Goal: Communication & Community: Answer question/provide support

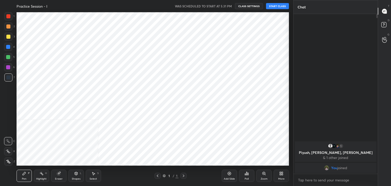
scroll to position [25282, 25163]
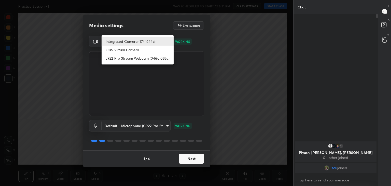
click at [158, 43] on body "1 2 3 4 5 6 7 C X Z C X Z E E Erase all H H Practice Session - I WAS SCHEDULED …" at bounding box center [195, 93] width 391 height 186
click at [123, 59] on li "c922 Pro Stream Webcam (046d:085c)" at bounding box center [137, 58] width 72 height 8
type input "f7e14f9eae584019fac656853839b828de9642280aac3f5edf549983189ec2f9"
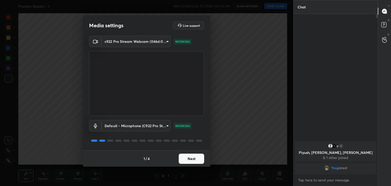
click at [197, 162] on button "Next" at bounding box center [191, 158] width 25 height 10
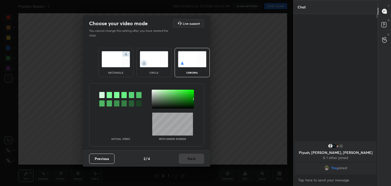
click at [197, 162] on div "Previous 2 / 4 Next" at bounding box center [146, 158] width 127 height 16
click at [149, 63] on img at bounding box center [154, 59] width 28 height 16
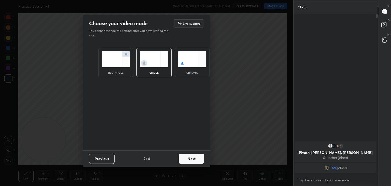
click at [199, 160] on button "Next" at bounding box center [191, 158] width 25 height 10
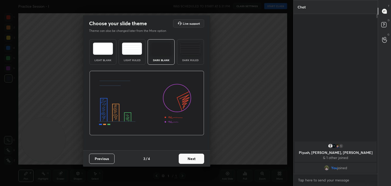
click at [199, 160] on button "Next" at bounding box center [191, 158] width 25 height 10
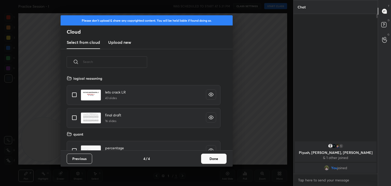
scroll to position [75, 163]
click at [213, 158] on button "Done" at bounding box center [213, 158] width 25 height 10
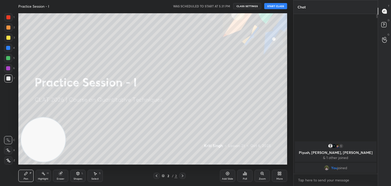
click at [274, 7] on button "START CLASS" at bounding box center [275, 6] width 23 height 6
click at [284, 179] on div "More" at bounding box center [279, 175] width 15 height 12
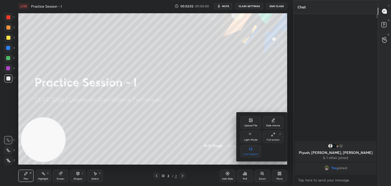
click at [252, 119] on icon at bounding box center [250, 120] width 3 height 3
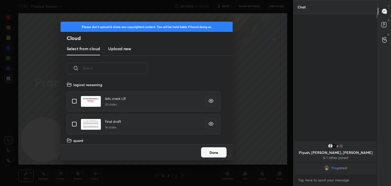
scroll to position [63, 163]
click at [120, 48] on h3 "Upload new" at bounding box center [119, 49] width 23 height 6
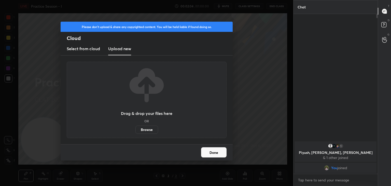
click at [148, 130] on label "Browse" at bounding box center [146, 129] width 23 height 8
click at [135, 130] on input "Browse" at bounding box center [135, 129] width 0 height 8
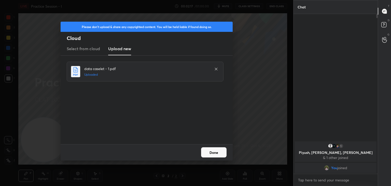
click at [218, 153] on button "Done" at bounding box center [213, 152] width 25 height 10
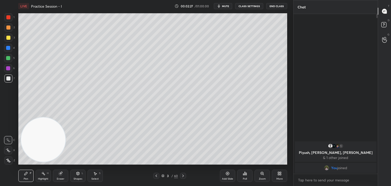
click at [8, 38] on div at bounding box center [8, 38] width 4 height 4
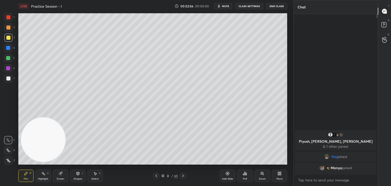
click at [160, 177] on div "3 / 60" at bounding box center [169, 175] width 33 height 6
click at [163, 174] on icon at bounding box center [162, 175] width 3 height 3
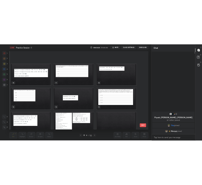
scroll to position [0, 0]
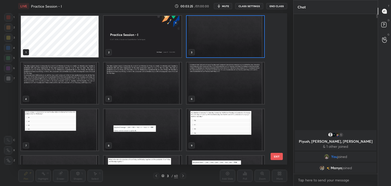
click at [81, 93] on img "grid" at bounding box center [60, 82] width 78 height 41
click at [81, 94] on img "grid" at bounding box center [60, 82] width 78 height 41
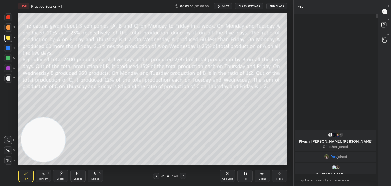
click at [225, 5] on span "mute" at bounding box center [225, 6] width 7 height 4
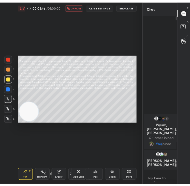
scroll to position [2, 2]
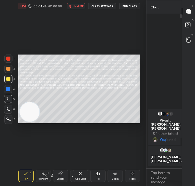
click at [81, 5] on span "unmute" at bounding box center [78, 6] width 11 height 4
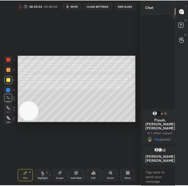
scroll to position [0, 0]
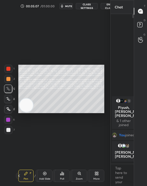
click at [70, 7] on span "mute" at bounding box center [68, 6] width 7 height 4
click at [18, 176] on icon at bounding box center [19, 175] width 4 height 4
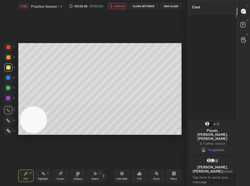
click at [104, 175] on icon at bounding box center [103, 175] width 4 height 4
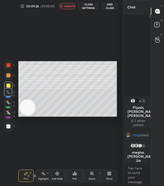
click at [34, 175] on icon at bounding box center [35, 175] width 3 height 3
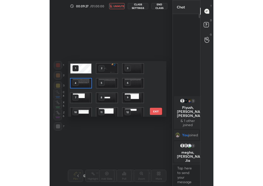
scroll to position [54, 96]
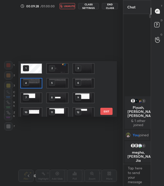
click at [32, 82] on img "grid" at bounding box center [31, 83] width 21 height 10
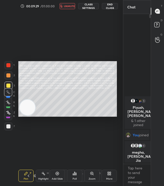
click at [33, 82] on img "grid" at bounding box center [31, 83] width 21 height 10
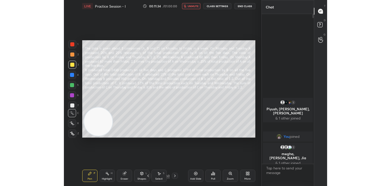
scroll to position [157, 51]
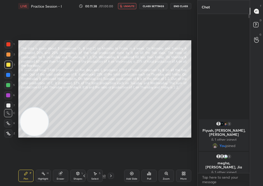
click at [132, 7] on span "unmute" at bounding box center [129, 6] width 11 height 4
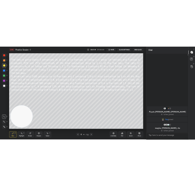
scroll to position [158, 83]
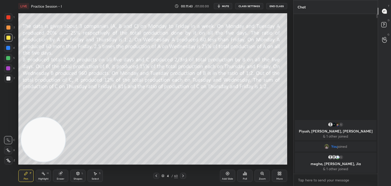
click at [63, 177] on div "Eraser" at bounding box center [61, 178] width 8 height 3
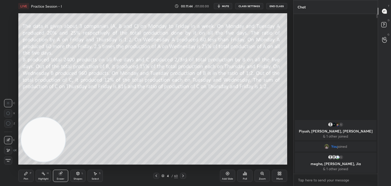
click at [10, 160] on span "Erase all" at bounding box center [8, 160] width 8 height 4
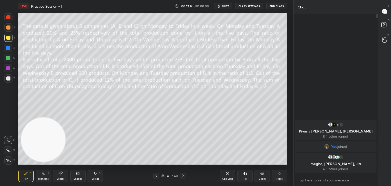
click at [64, 177] on div "Eraser" at bounding box center [61, 178] width 8 height 3
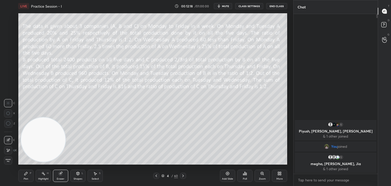
click at [8, 161] on span "Erase all" at bounding box center [8, 160] width 8 height 4
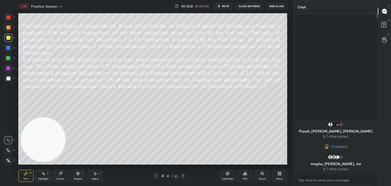
click at [182, 175] on icon at bounding box center [183, 175] width 2 height 3
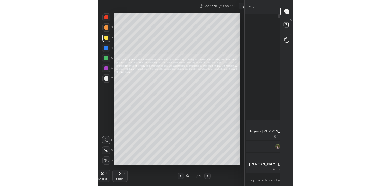
scroll to position [2, 2]
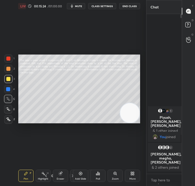
click at [80, 7] on span "mute" at bounding box center [78, 6] width 7 height 4
click at [131, 6] on button "End Class" at bounding box center [129, 6] width 21 height 6
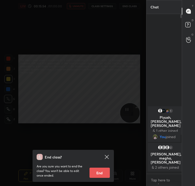
click at [52, 94] on div "End class? Are you sure you want to end the class? You won’t be able to edit on…" at bounding box center [73, 93] width 146 height 186
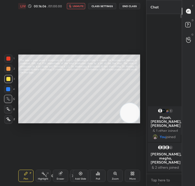
click at [62, 175] on icon at bounding box center [61, 173] width 4 height 4
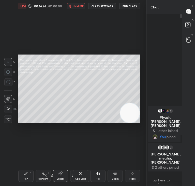
click at [26, 176] on div "Pen P" at bounding box center [25, 175] width 15 height 12
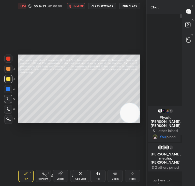
click at [75, 8] on button "unmute" at bounding box center [76, 6] width 18 height 6
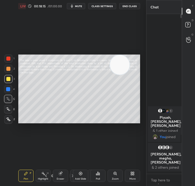
click at [101, 126] on div "Setting up your live class Poll for secs No correct answer Start poll" at bounding box center [79, 88] width 126 height 153
click at [80, 174] on icon at bounding box center [81, 173] width 2 height 2
click at [47, 175] on icon at bounding box center [46, 175] width 4 height 4
click at [71, 176] on icon at bounding box center [72, 175] width 4 height 4
click at [47, 175] on icon at bounding box center [46, 175] width 4 height 4
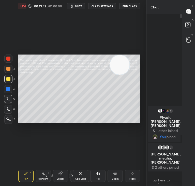
click at [72, 176] on icon at bounding box center [72, 175] width 4 height 4
click at [63, 177] on div "Eraser" at bounding box center [60, 175] width 15 height 12
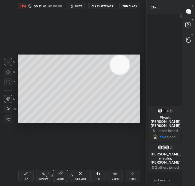
click at [10, 71] on icon at bounding box center [8, 72] width 4 height 4
click at [8, 83] on icon at bounding box center [8, 82] width 5 height 5
click at [27, 177] on div "Pen P" at bounding box center [25, 175] width 15 height 12
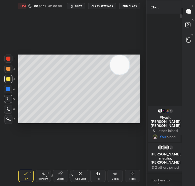
click at [46, 176] on icon at bounding box center [46, 175] width 4 height 4
click at [72, 176] on icon at bounding box center [72, 175] width 4 height 4
click at [46, 176] on icon at bounding box center [46, 175] width 4 height 4
click at [72, 176] on icon at bounding box center [72, 175] width 4 height 4
click at [47, 176] on icon at bounding box center [46, 175] width 4 height 4
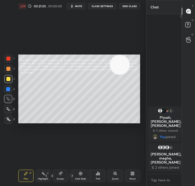
click at [72, 175] on icon at bounding box center [72, 175] width 2 height 3
click at [68, 129] on div "Setting up your live class Poll for secs No correct answer Start poll" at bounding box center [79, 88] width 126 height 153
click at [69, 126] on div "Setting up your live class Poll for secs No correct answer Start poll" at bounding box center [79, 88] width 126 height 153
click at [46, 175] on icon at bounding box center [47, 175] width 2 height 3
click at [73, 175] on icon at bounding box center [72, 175] width 4 height 4
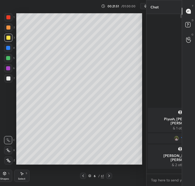
type textarea "x"
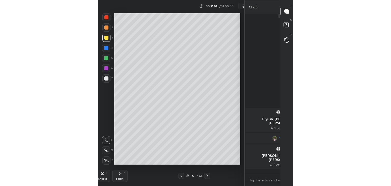
scroll to position [170, 83]
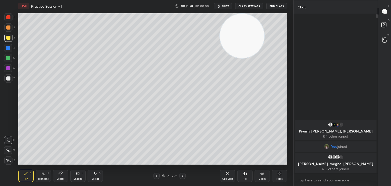
click at [227, 174] on icon at bounding box center [228, 173] width 2 height 2
click at [157, 177] on icon at bounding box center [156, 175] width 4 height 4
click at [182, 174] on icon at bounding box center [183, 175] width 2 height 3
click at [158, 176] on icon at bounding box center [156, 175] width 4 height 4
click at [181, 176] on icon at bounding box center [183, 175] width 4 height 4
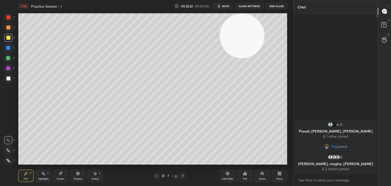
click at [157, 176] on icon at bounding box center [156, 175] width 4 height 4
click at [184, 174] on icon at bounding box center [183, 175] width 4 height 4
click at [183, 176] on icon at bounding box center [183, 175] width 4 height 4
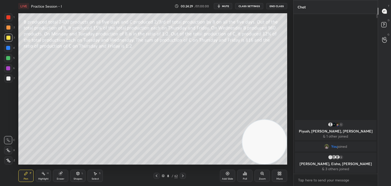
click at [157, 175] on icon at bounding box center [156, 175] width 4 height 4
click at [156, 177] on icon at bounding box center [156, 175] width 4 height 4
click at [183, 176] on icon at bounding box center [183, 175] width 4 height 4
click at [182, 176] on icon at bounding box center [183, 175] width 4 height 4
click at [183, 176] on icon at bounding box center [183, 175] width 4 height 4
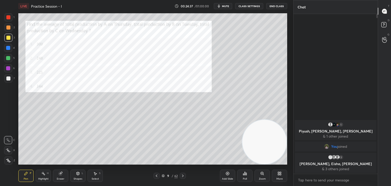
click at [156, 175] on icon at bounding box center [156, 175] width 4 height 4
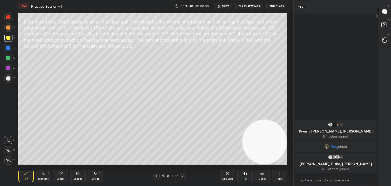
click at [155, 175] on icon at bounding box center [156, 175] width 4 height 4
click at [183, 174] on icon at bounding box center [183, 175] width 4 height 4
click at [157, 175] on icon at bounding box center [156, 175] width 4 height 4
click at [182, 176] on icon at bounding box center [183, 175] width 4 height 4
click at [156, 176] on icon at bounding box center [157, 175] width 2 height 3
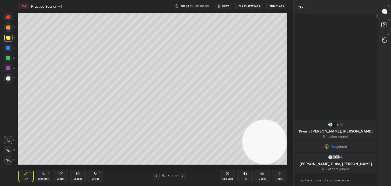
click at [183, 175] on icon at bounding box center [183, 175] width 4 height 4
click at [156, 175] on icon at bounding box center [156, 175] width 4 height 4
click at [95, 173] on icon at bounding box center [95, 173] width 3 height 3
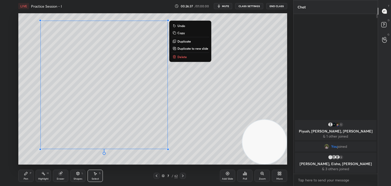
click at [180, 32] on p "Copy" at bounding box center [180, 33] width 7 height 4
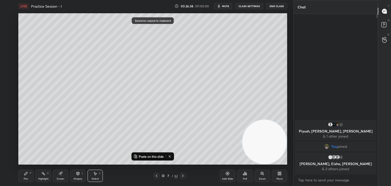
click at [185, 175] on div at bounding box center [183, 175] width 6 height 6
click at [185, 176] on div at bounding box center [183, 175] width 6 height 6
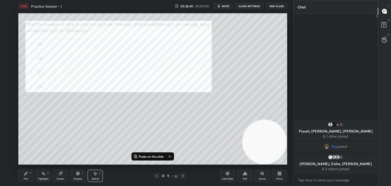
click at [144, 156] on p "Paste on this slide" at bounding box center [151, 156] width 25 height 4
click at [158, 153] on div "0 ° Undo Copy Paste here Duplicate Duplicate to new slide Delete" at bounding box center [152, 88] width 269 height 151
click at [59, 178] on div "Eraser" at bounding box center [61, 178] width 8 height 3
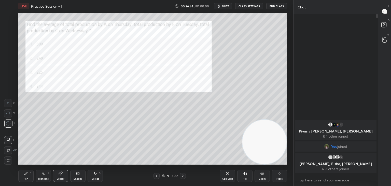
click at [28, 175] on div "Pen P" at bounding box center [25, 175] width 15 height 12
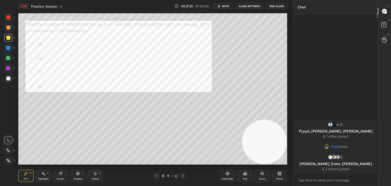
click at [10, 152] on icon at bounding box center [8, 150] width 5 height 4
click at [7, 140] on icon at bounding box center [8, 139] width 4 height 3
click at [11, 19] on div at bounding box center [8, 17] width 8 height 8
click at [244, 177] on div "Poll" at bounding box center [245, 178] width 4 height 3
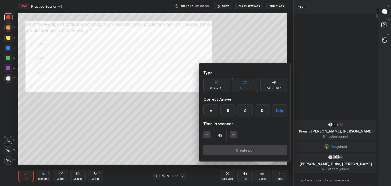
click at [260, 112] on div "D" at bounding box center [262, 110] width 15 height 12
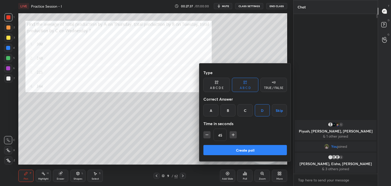
click at [231, 135] on icon "button" at bounding box center [232, 134] width 5 height 5
type input "60"
click at [236, 147] on button "Create poll" at bounding box center [244, 150] width 83 height 10
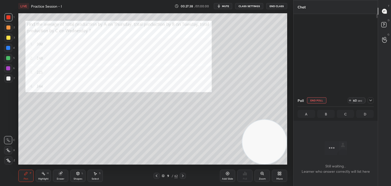
scroll to position [144, 83]
click at [225, 7] on span "mute" at bounding box center [225, 6] width 7 height 4
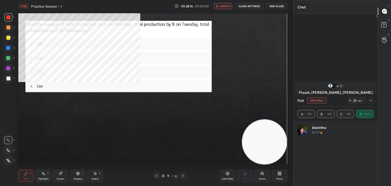
scroll to position [60, 75]
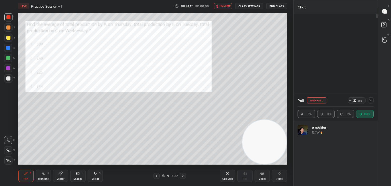
click at [316, 100] on button "End Poll" at bounding box center [316, 100] width 19 height 6
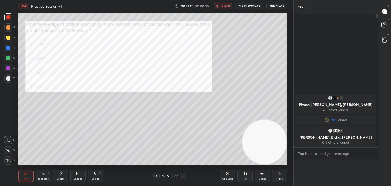
scroll to position [0, 0]
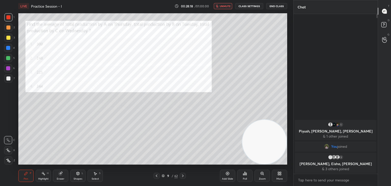
click at [223, 6] on span "unmute" at bounding box center [225, 6] width 11 height 4
click at [183, 176] on icon at bounding box center [183, 175] width 4 height 4
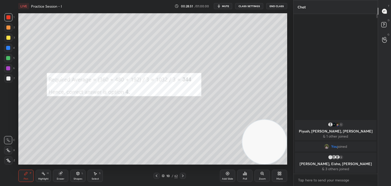
click at [184, 175] on icon at bounding box center [183, 175] width 4 height 4
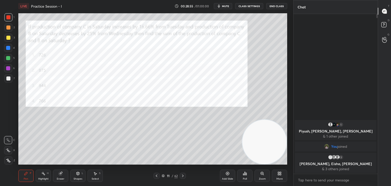
click at [226, 6] on span "mute" at bounding box center [225, 6] width 7 height 4
click at [246, 177] on div "Poll" at bounding box center [244, 175] width 15 height 12
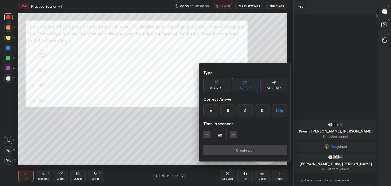
click at [247, 110] on div "C" at bounding box center [244, 110] width 15 height 12
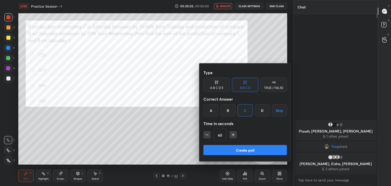
click at [245, 150] on button "Create poll" at bounding box center [244, 150] width 83 height 10
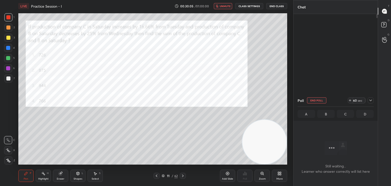
scroll to position [144, 83]
click at [218, 5] on icon "button" at bounding box center [216, 6] width 3 height 3
click at [226, 8] on button "mute" at bounding box center [223, 6] width 18 height 6
click at [157, 175] on icon at bounding box center [156, 175] width 4 height 4
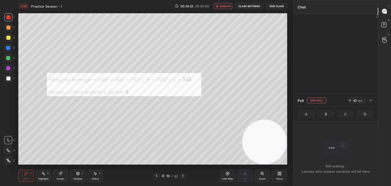
click at [157, 174] on icon at bounding box center [156, 175] width 4 height 4
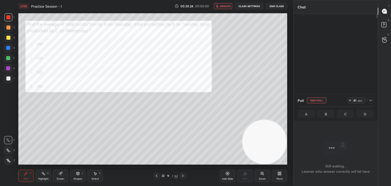
click at [95, 178] on div "Select" at bounding box center [95, 178] width 7 height 3
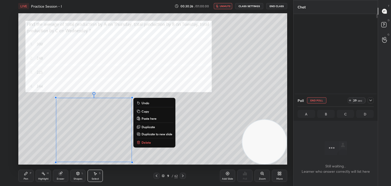
click at [146, 111] on p "Copy" at bounding box center [144, 111] width 7 height 4
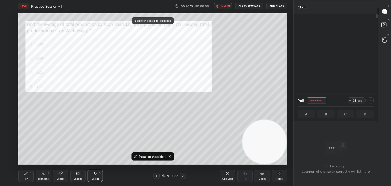
click at [183, 174] on icon at bounding box center [183, 175] width 4 height 4
click at [184, 174] on icon at bounding box center [183, 175] width 4 height 4
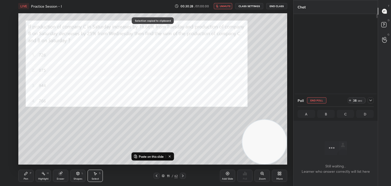
click at [158, 158] on p "Paste on this slide" at bounding box center [151, 156] width 25 height 4
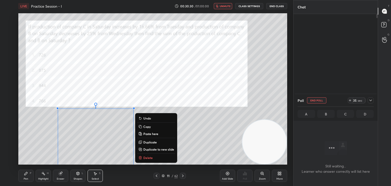
click at [198, 138] on div "0 ° Undo Copy Paste here Duplicate Duplicate to new slide Delete" at bounding box center [152, 88] width 269 height 151
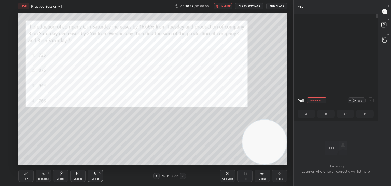
click at [221, 5] on span "unmute" at bounding box center [225, 6] width 11 height 4
click at [27, 176] on div "Pen P" at bounding box center [25, 175] width 15 height 12
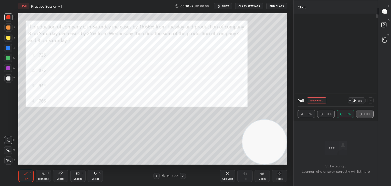
click at [316, 101] on button "End Poll" at bounding box center [316, 100] width 19 height 6
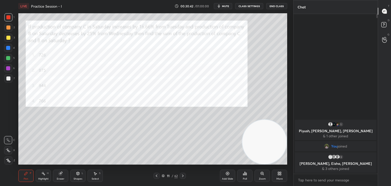
scroll to position [170, 83]
click at [95, 174] on icon at bounding box center [95, 173] width 3 height 3
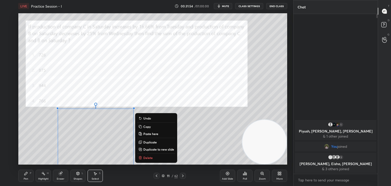
click at [147, 126] on p "Copy" at bounding box center [146, 126] width 7 height 4
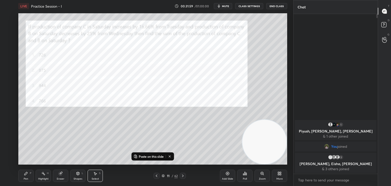
click at [183, 176] on icon at bounding box center [183, 175] width 4 height 4
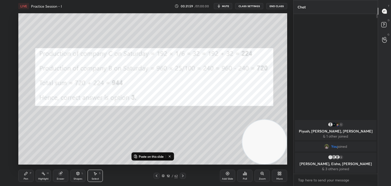
click at [183, 176] on icon at bounding box center [183, 175] width 4 height 4
click at [184, 176] on icon at bounding box center [183, 175] width 4 height 4
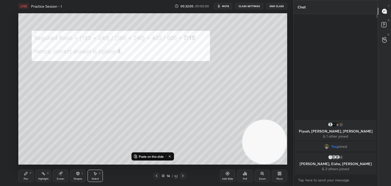
click at [155, 176] on icon at bounding box center [156, 175] width 4 height 4
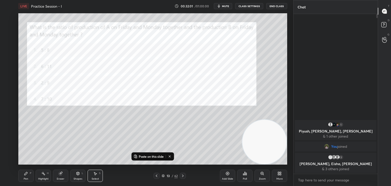
click at [148, 157] on p "Paste on this slide" at bounding box center [151, 156] width 25 height 4
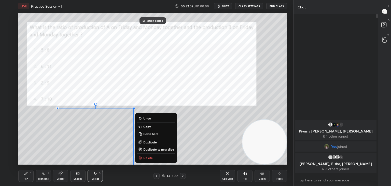
click at [200, 134] on div "0 ° Undo Copy Paste here Duplicate Duplicate to new slide Delete" at bounding box center [152, 88] width 269 height 151
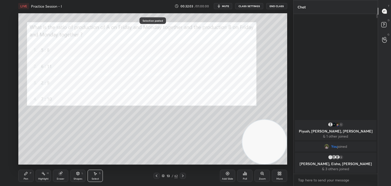
click at [26, 176] on div "Pen P" at bounding box center [25, 175] width 15 height 12
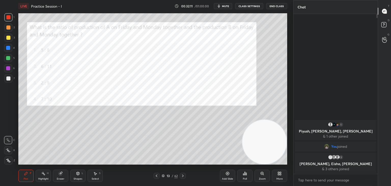
click at [228, 7] on span "mute" at bounding box center [225, 6] width 7 height 4
click at [223, 4] on button "unmute" at bounding box center [223, 6] width 18 height 6
click at [246, 174] on icon at bounding box center [246, 173] width 1 height 2
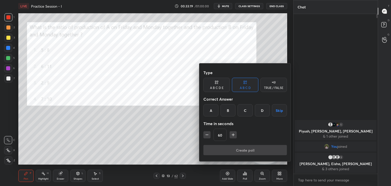
click at [265, 111] on div "D" at bounding box center [262, 110] width 15 height 12
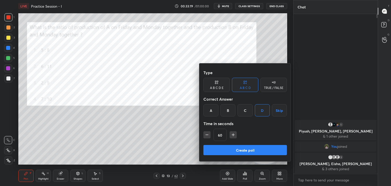
click at [247, 149] on button "Create poll" at bounding box center [244, 150] width 83 height 10
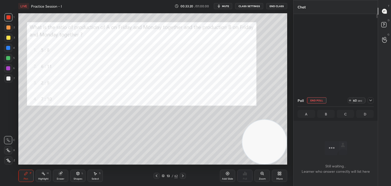
scroll to position [2, 2]
click at [224, 8] on button "mute" at bounding box center [223, 6] width 18 height 6
click at [227, 5] on span "unmute" at bounding box center [225, 6] width 11 height 4
click at [314, 99] on button "End Poll" at bounding box center [316, 100] width 19 height 6
type textarea "x"
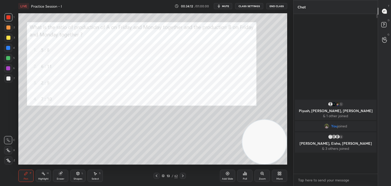
scroll to position [170, 83]
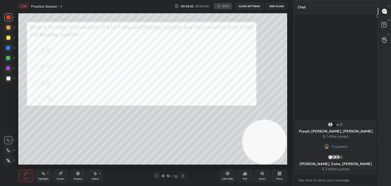
click at [163, 176] on icon at bounding box center [163, 175] width 3 height 3
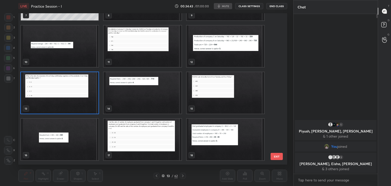
scroll to position [132, 0]
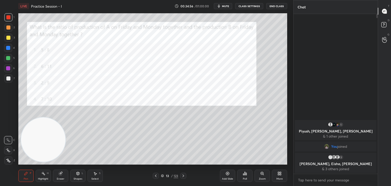
click at [163, 176] on icon at bounding box center [162, 176] width 3 height 1
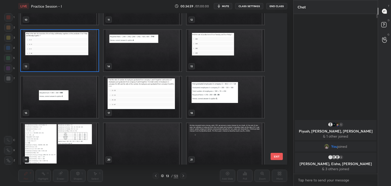
scroll to position [174, 0]
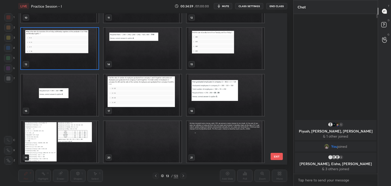
click at [221, 52] on img "grid" at bounding box center [225, 48] width 78 height 41
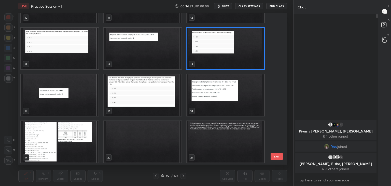
click at [221, 52] on img "grid" at bounding box center [225, 48] width 78 height 41
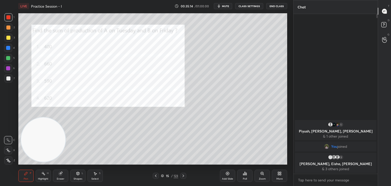
click at [244, 177] on div "Poll" at bounding box center [244, 175] width 15 height 12
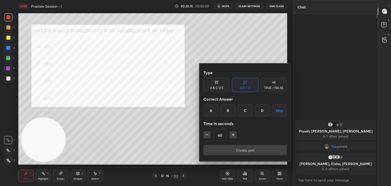
click at [224, 112] on div "B" at bounding box center [227, 110] width 15 height 12
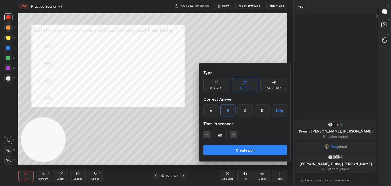
click at [234, 149] on button "Create poll" at bounding box center [244, 150] width 83 height 10
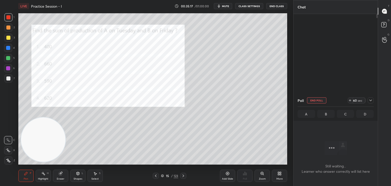
scroll to position [144, 83]
click at [226, 7] on span "mute" at bounding box center [225, 6] width 7 height 4
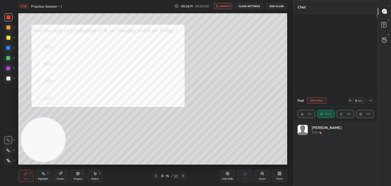
click at [225, 6] on span "unmute" at bounding box center [225, 6] width 11 height 4
click at [163, 175] on icon at bounding box center [162, 175] width 3 height 3
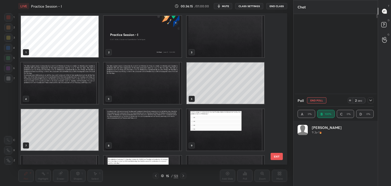
scroll to position [150, 266]
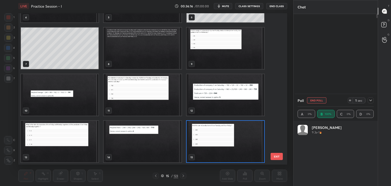
click at [148, 89] on img "grid" at bounding box center [143, 94] width 78 height 41
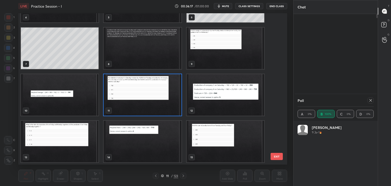
click at [151, 89] on img "grid" at bounding box center [143, 94] width 78 height 41
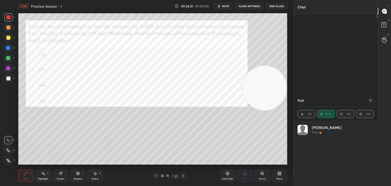
click at [94, 177] on div "Select S" at bounding box center [94, 175] width 15 height 12
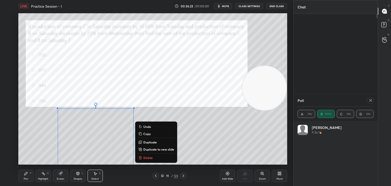
click at [147, 133] on p "Copy" at bounding box center [146, 134] width 7 height 4
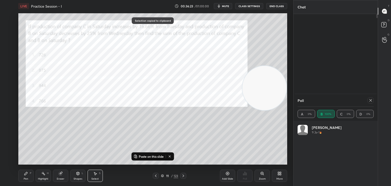
click at [183, 175] on icon at bounding box center [183, 175] width 2 height 3
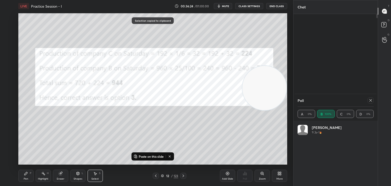
click at [185, 177] on icon at bounding box center [183, 175] width 4 height 4
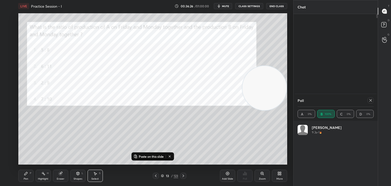
click at [184, 176] on icon at bounding box center [183, 175] width 4 height 4
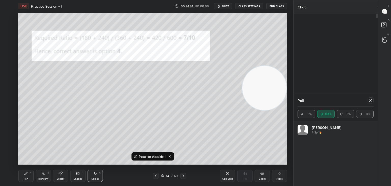
click at [184, 176] on icon at bounding box center [183, 175] width 4 height 4
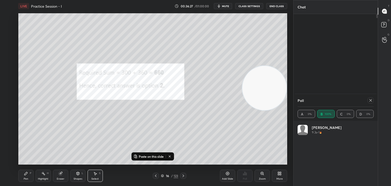
click at [156, 174] on icon at bounding box center [156, 175] width 2 height 3
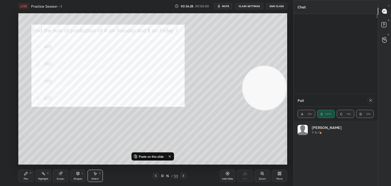
click at [149, 157] on p "Paste on this slide" at bounding box center [151, 156] width 25 height 4
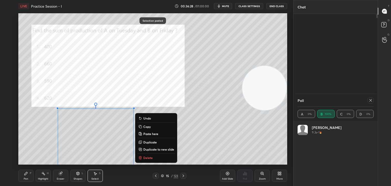
click at [193, 122] on div "0 ° Undo Copy Paste here Duplicate Duplicate to new slide Delete" at bounding box center [152, 88] width 269 height 151
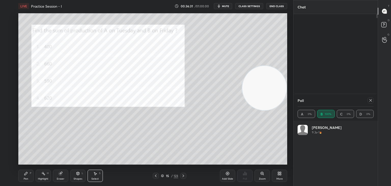
click at [26, 176] on div "Pen P" at bounding box center [25, 175] width 15 height 12
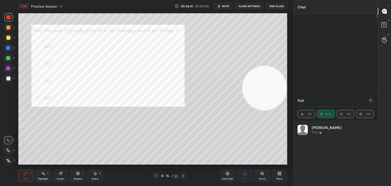
click at [367, 100] on div at bounding box center [369, 100] width 8 height 6
click at [371, 100] on icon at bounding box center [370, 100] width 4 height 4
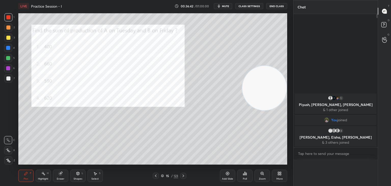
scroll to position [2, 2]
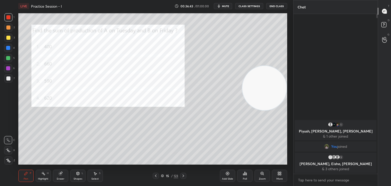
click at [162, 175] on icon at bounding box center [162, 175] width 3 height 3
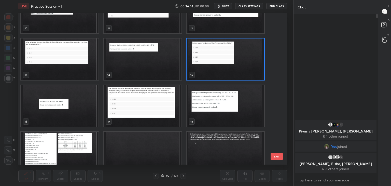
scroll to position [170, 0]
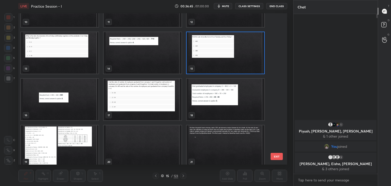
click at [138, 109] on img "grid" at bounding box center [143, 99] width 78 height 41
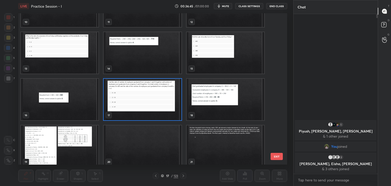
click at [139, 108] on img "grid" at bounding box center [143, 99] width 78 height 41
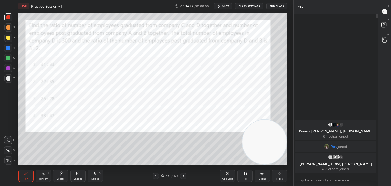
click at [228, 4] on button "mute" at bounding box center [223, 6] width 18 height 6
click at [218, 7] on icon "button" at bounding box center [216, 6] width 3 height 3
click at [245, 174] on icon at bounding box center [244, 173] width 1 height 3
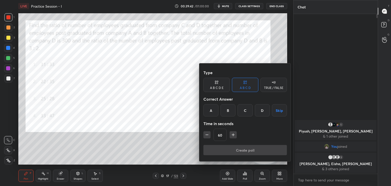
click at [184, 134] on div at bounding box center [195, 93] width 391 height 186
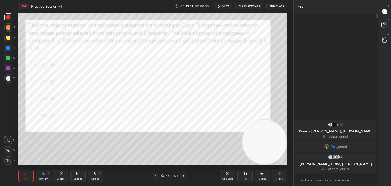
click at [273, 7] on button "End Class" at bounding box center [276, 6] width 21 height 6
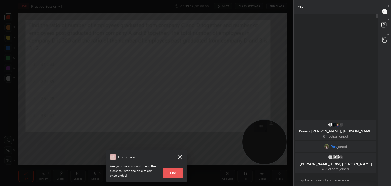
click at [176, 172] on button "End" at bounding box center [173, 172] width 20 height 10
type textarea "x"
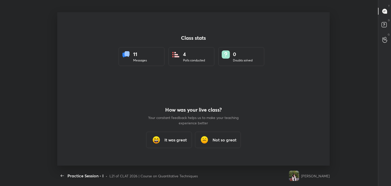
scroll to position [153, 378]
